Goal: Information Seeking & Learning: Check status

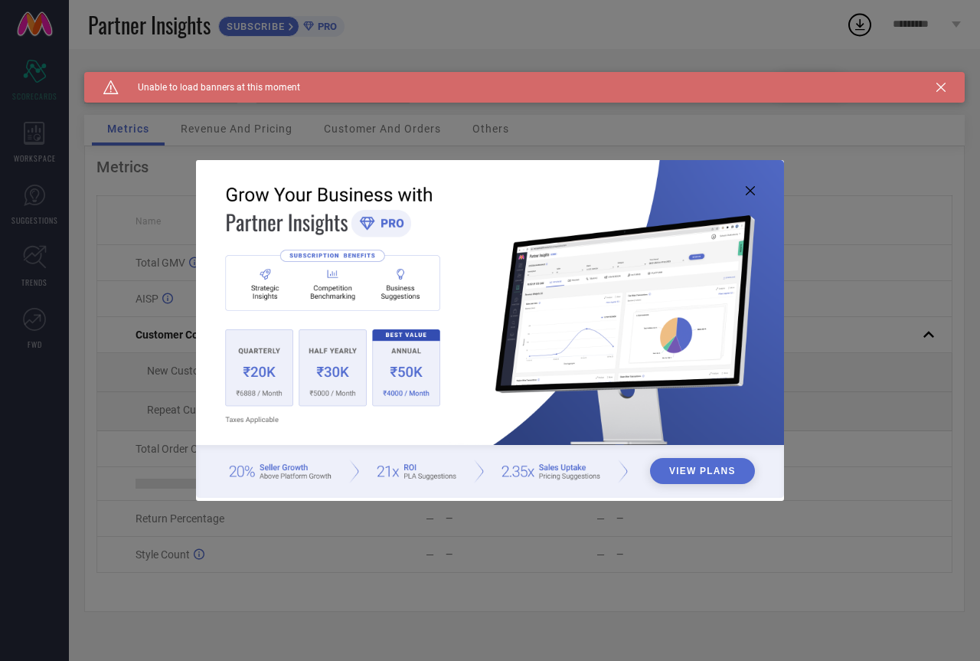
click at [751, 193] on icon at bounding box center [750, 190] width 9 height 9
click at [754, 186] on icon at bounding box center [750, 190] width 9 height 9
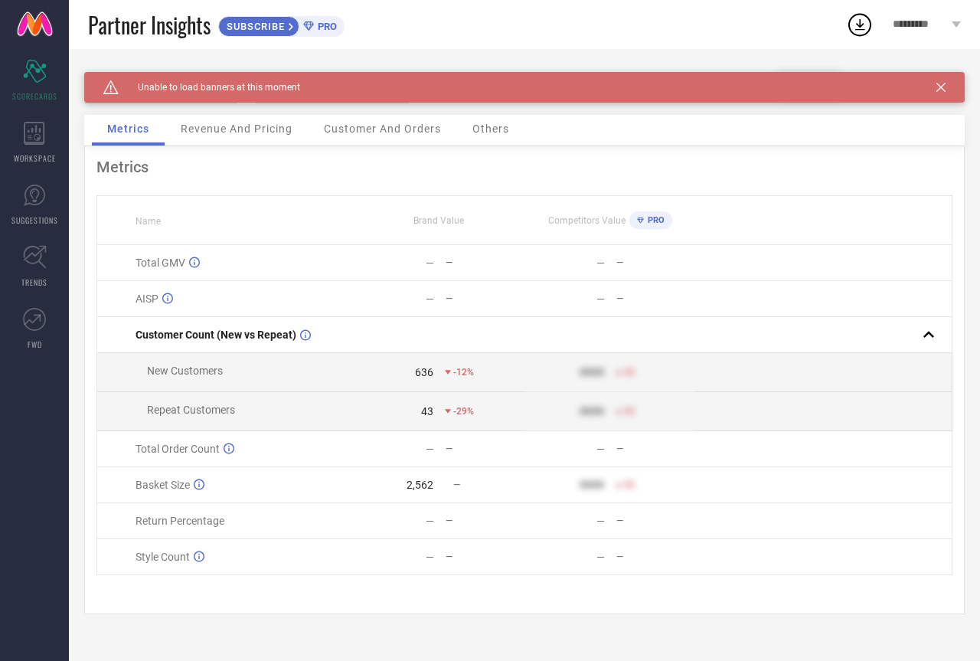
click at [238, 125] on span "Revenue And Pricing" at bounding box center [237, 129] width 112 height 12
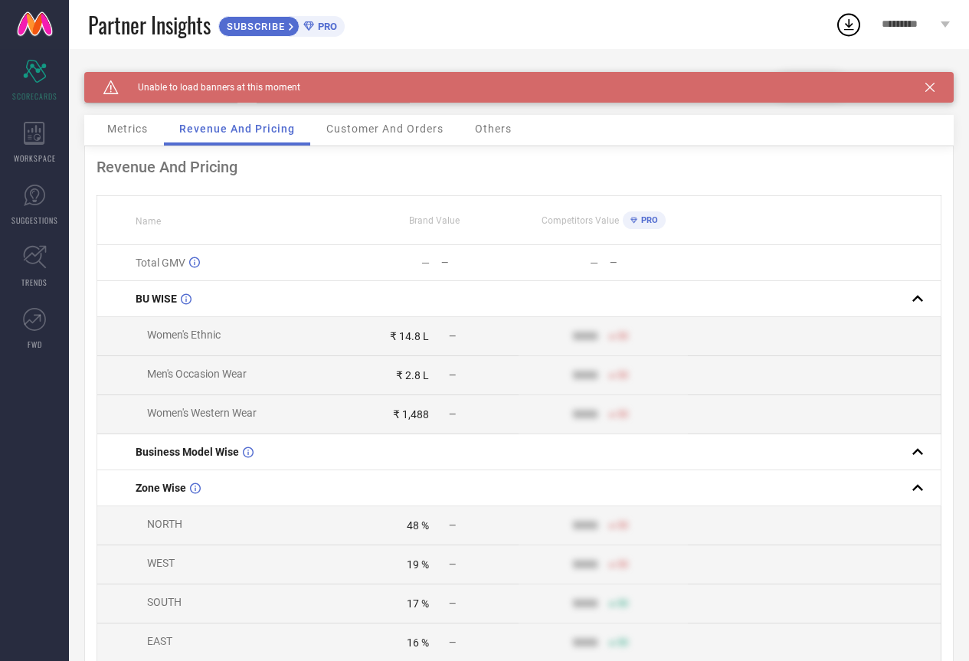
click at [401, 133] on span "Customer And Orders" at bounding box center [384, 129] width 117 height 12
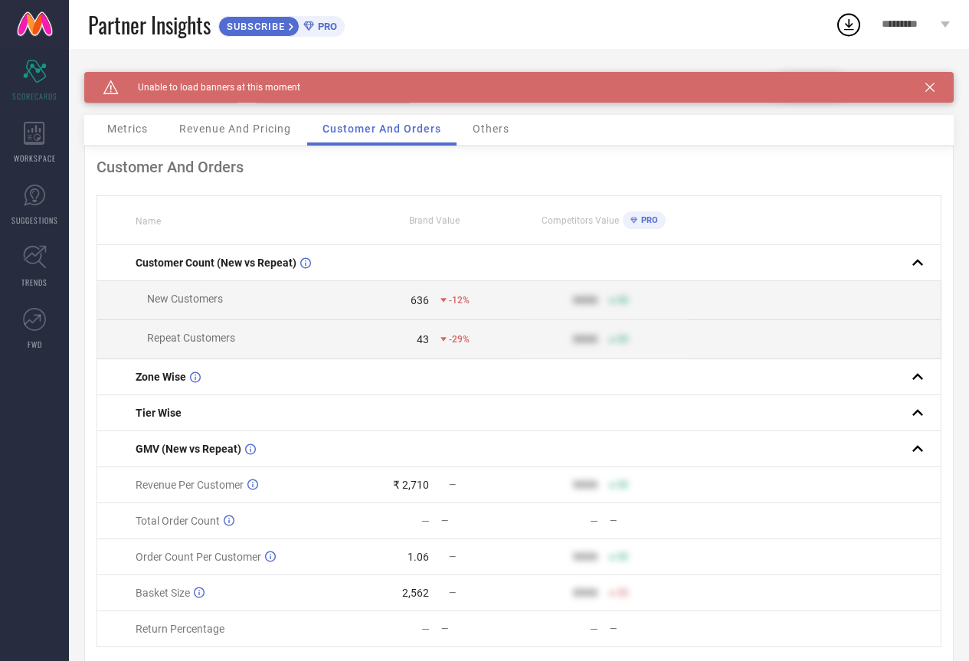
click at [500, 130] on span "Others" at bounding box center [491, 129] width 37 height 12
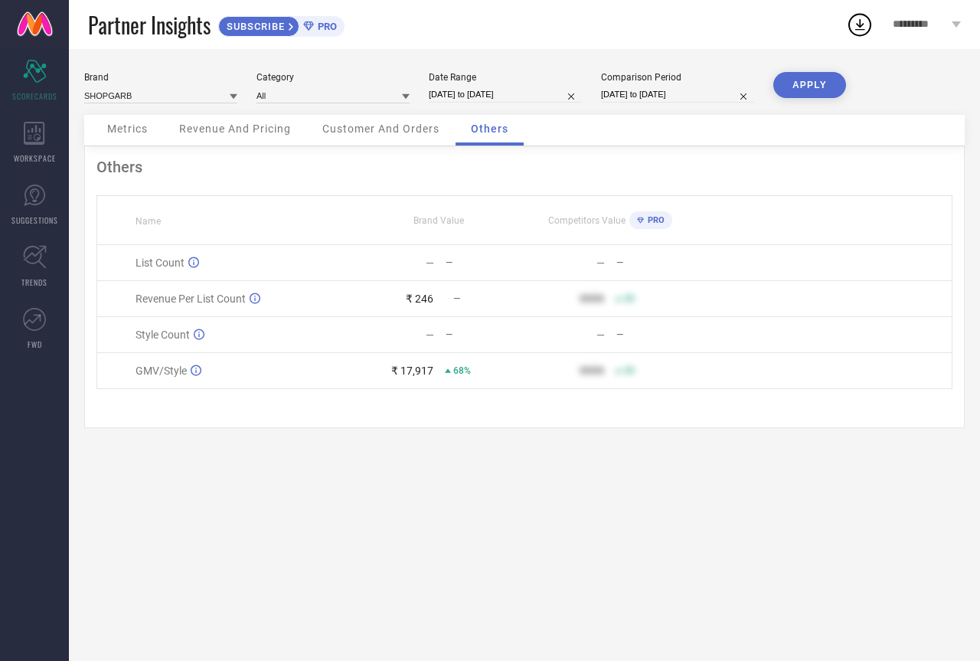
click at [388, 125] on span "Customer And Orders" at bounding box center [380, 129] width 117 height 12
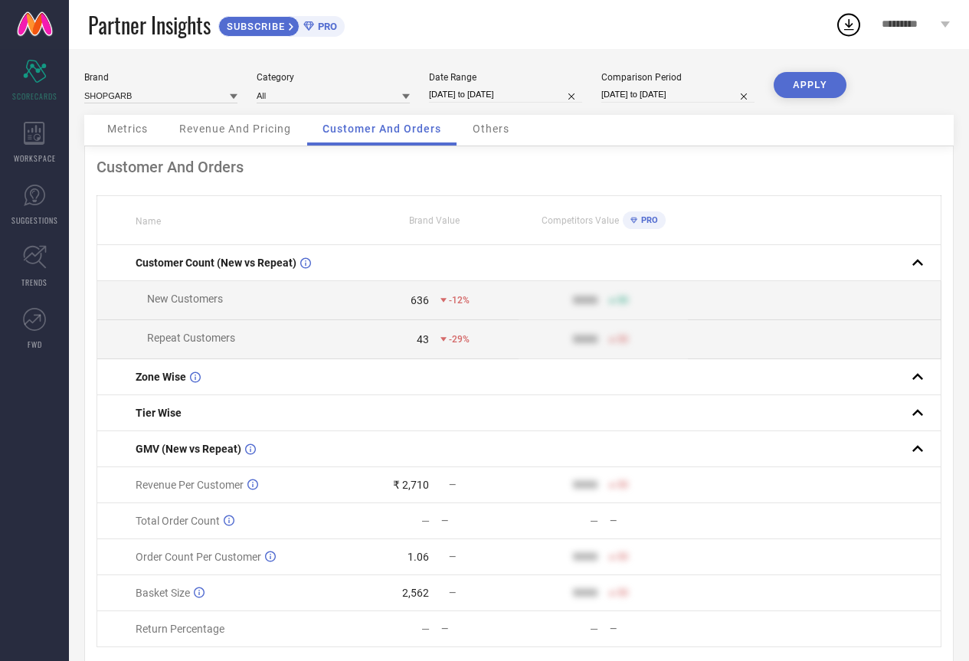
click at [234, 133] on span "Revenue And Pricing" at bounding box center [235, 129] width 112 height 12
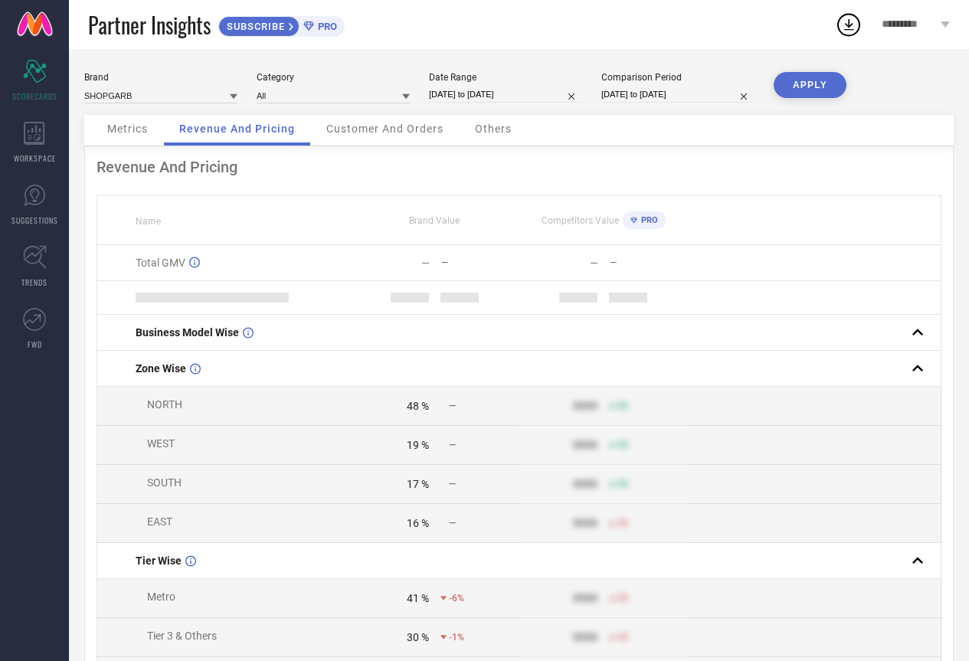
click at [136, 125] on span "Metrics" at bounding box center [127, 129] width 41 height 12
